Goal: Use online tool/utility: Use online tool/utility

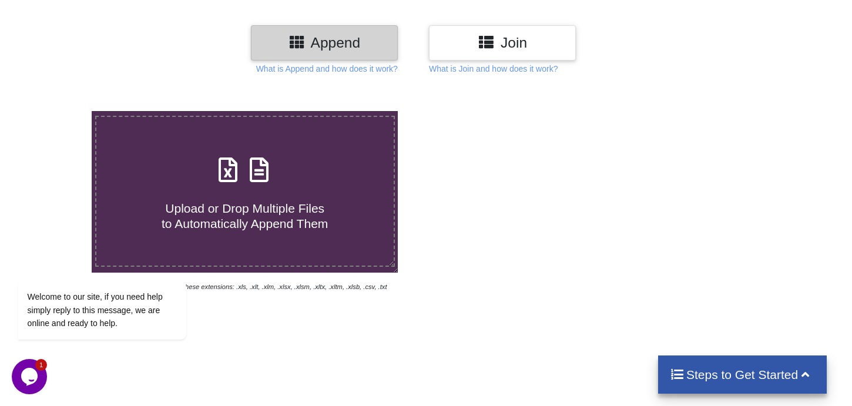
click at [166, 160] on div "Upload or Drop Multiple Files to Automatically Append Them" at bounding box center [244, 191] width 297 height 79
click at [58, 111] on input "Upload or Drop Multiple Files to Automatically Append Them" at bounding box center [58, 111] width 0 height 0
type input "C:\fakepath\[DATE]-TWILIO.COM-154.76-EUR-S-PADURARU-f13ddab0.xlsx"
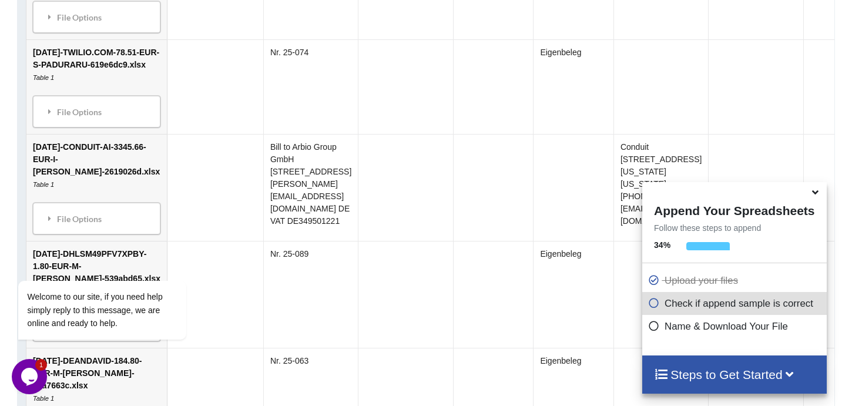
scroll to position [1116, 0]
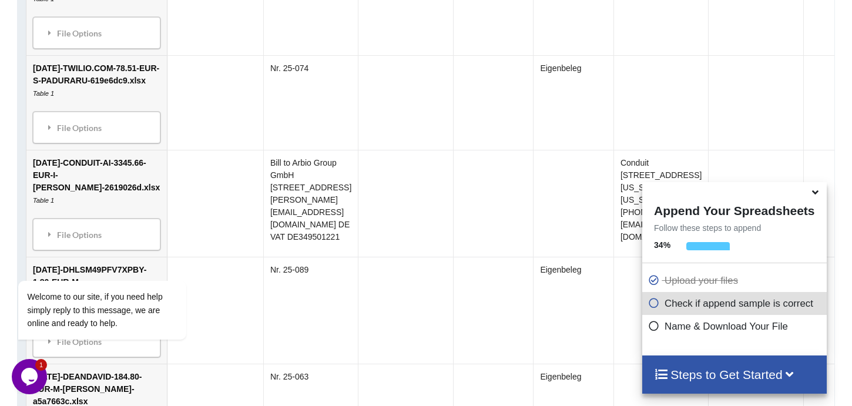
click at [718, 375] on h4 "Steps to Get Started" at bounding box center [734, 374] width 160 height 15
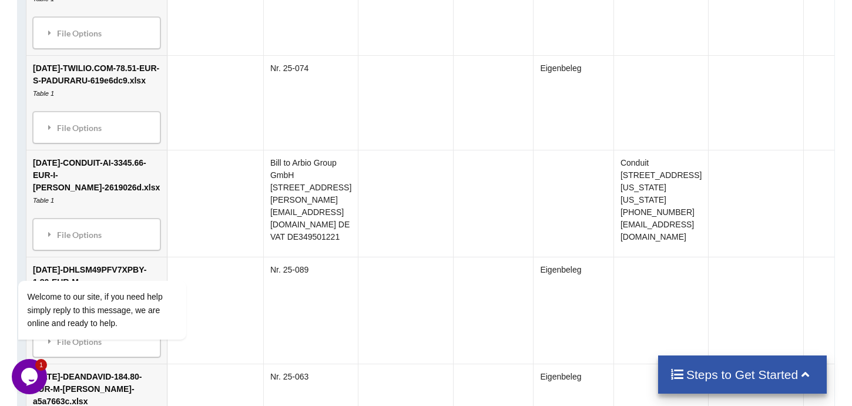
click at [718, 375] on h4 "Steps to Get Started" at bounding box center [742, 374] width 145 height 15
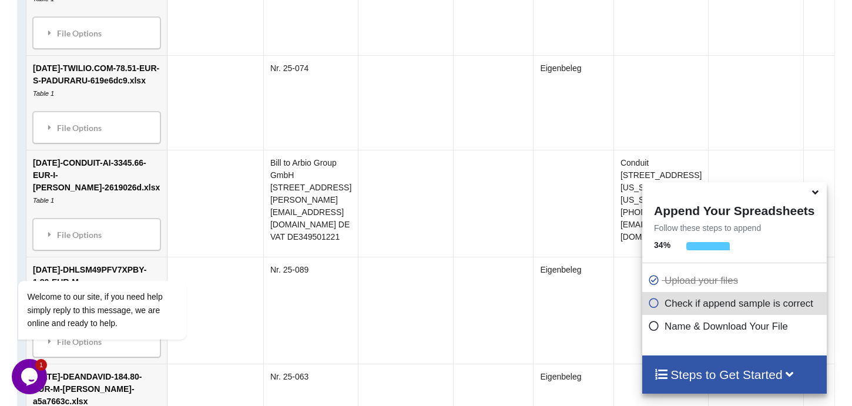
click at [650, 303] on icon at bounding box center [654, 301] width 12 height 10
click at [654, 305] on icon at bounding box center [654, 301] width 12 height 10
click at [699, 305] on p "Check if append sample is correct" at bounding box center [735, 303] width 175 height 15
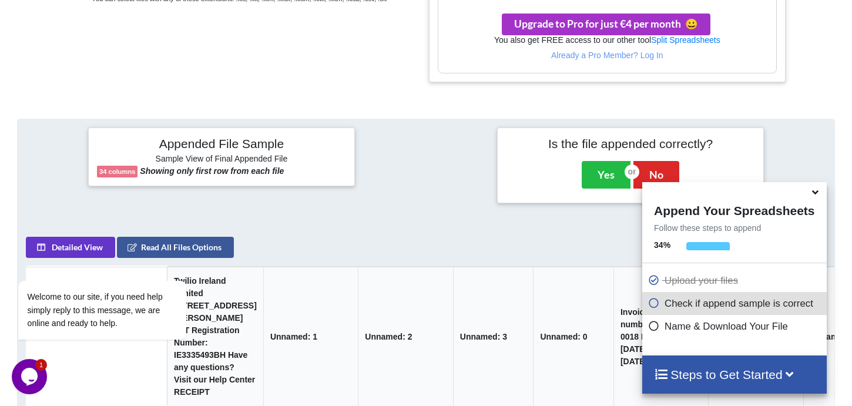
scroll to position [469, 0]
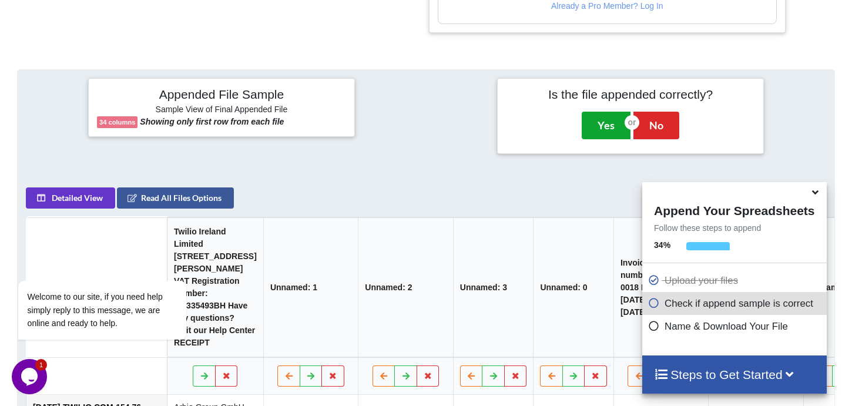
click at [600, 125] on button "Yes" at bounding box center [605, 125] width 49 height 27
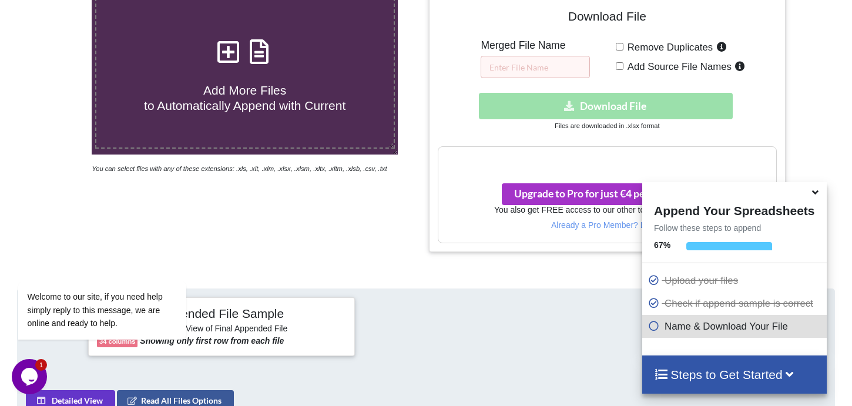
scroll to position [243, 0]
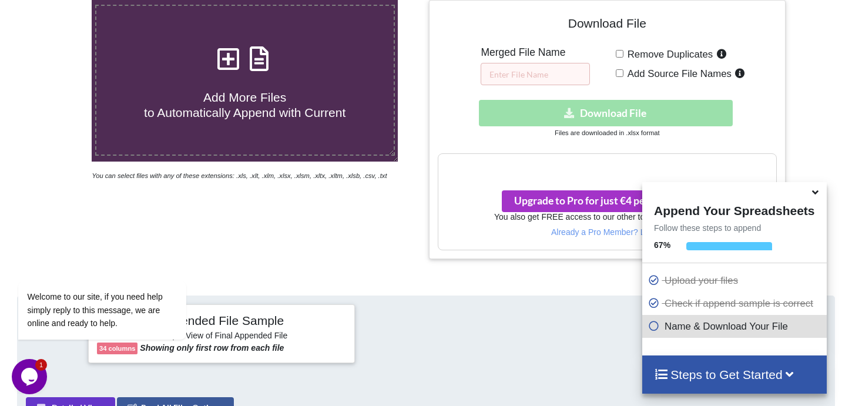
click at [566, 113] on div "Download hidden Download File" at bounding box center [607, 113] width 339 height 26
